Goal: Task Accomplishment & Management: Use online tool/utility

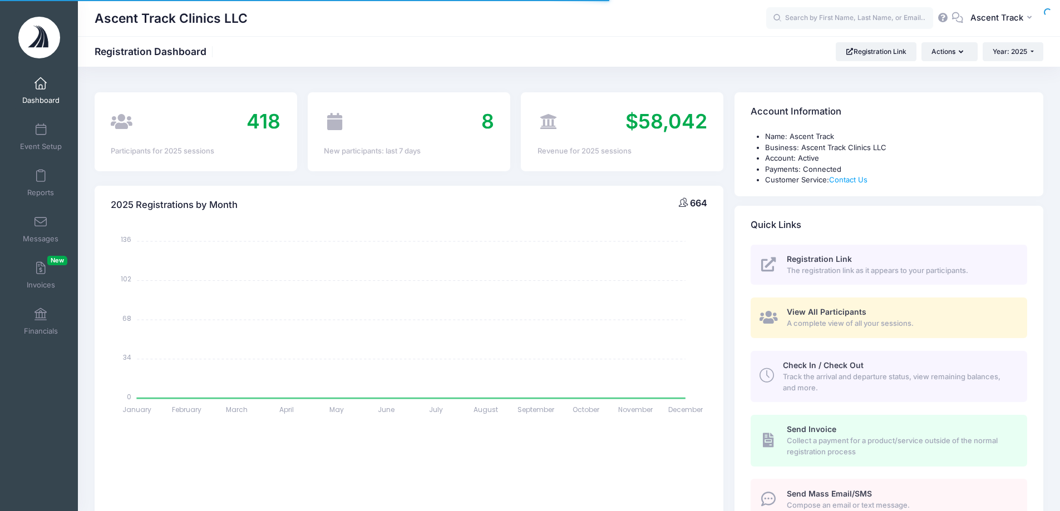
select select
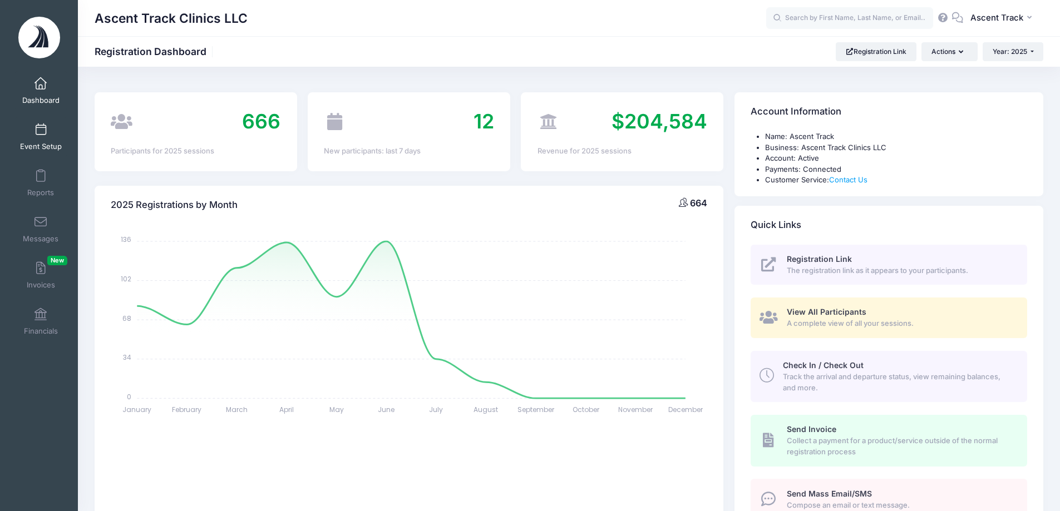
click at [30, 146] on span "Event Setup" at bounding box center [41, 146] width 42 height 9
